Goal: Task Accomplishment & Management: Use online tool/utility

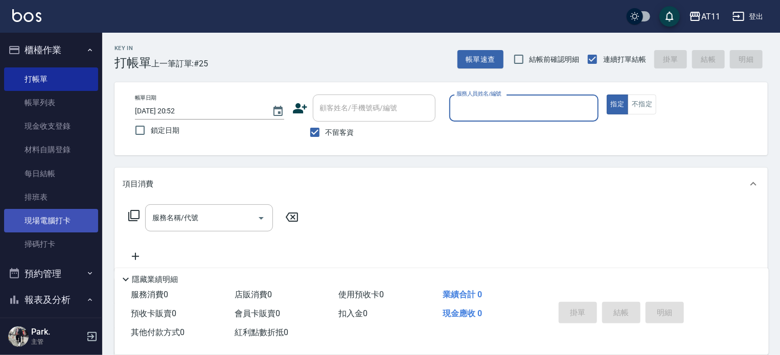
click at [62, 223] on link "現場電腦打卡" at bounding box center [51, 221] width 94 height 24
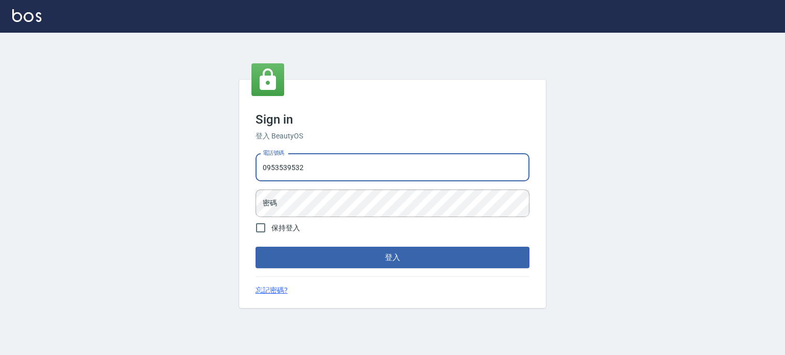
type input "0953539532"
click at [256, 247] on button "登入" at bounding box center [393, 257] width 274 height 21
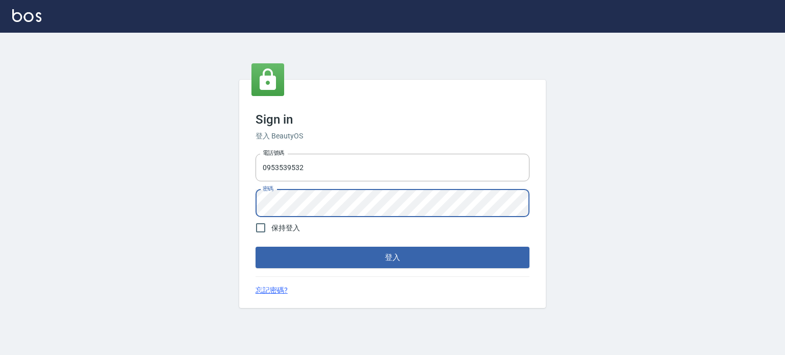
click at [256, 247] on button "登入" at bounding box center [393, 257] width 274 height 21
